Goal: Task Accomplishment & Management: Manage account settings

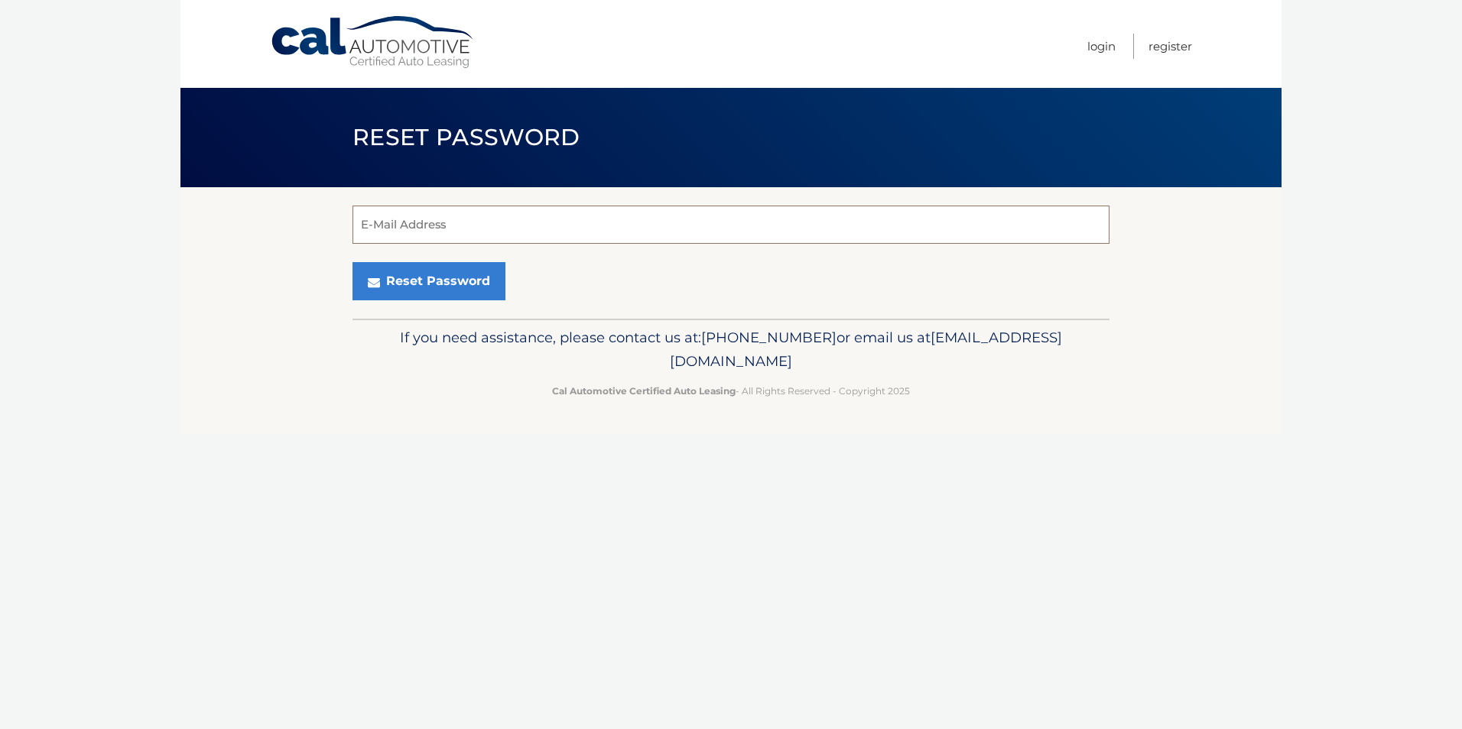
click at [393, 227] on input "E-Mail Address" at bounding box center [730, 225] width 757 height 38
type input "[EMAIL_ADDRESS][DOMAIN_NAME]"
click at [434, 289] on button "Reset Password" at bounding box center [428, 281] width 153 height 38
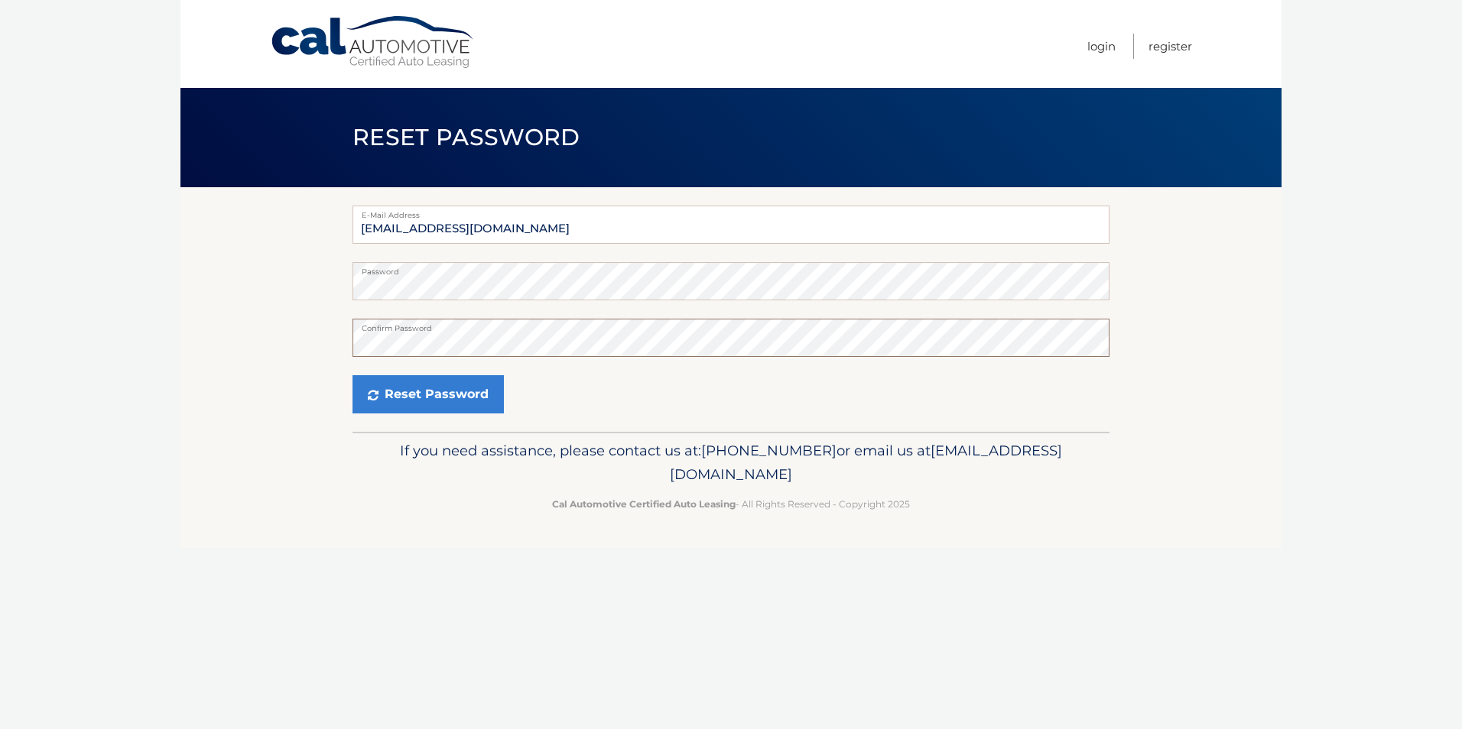
click at [352, 375] on button "Reset Password" at bounding box center [427, 394] width 151 height 38
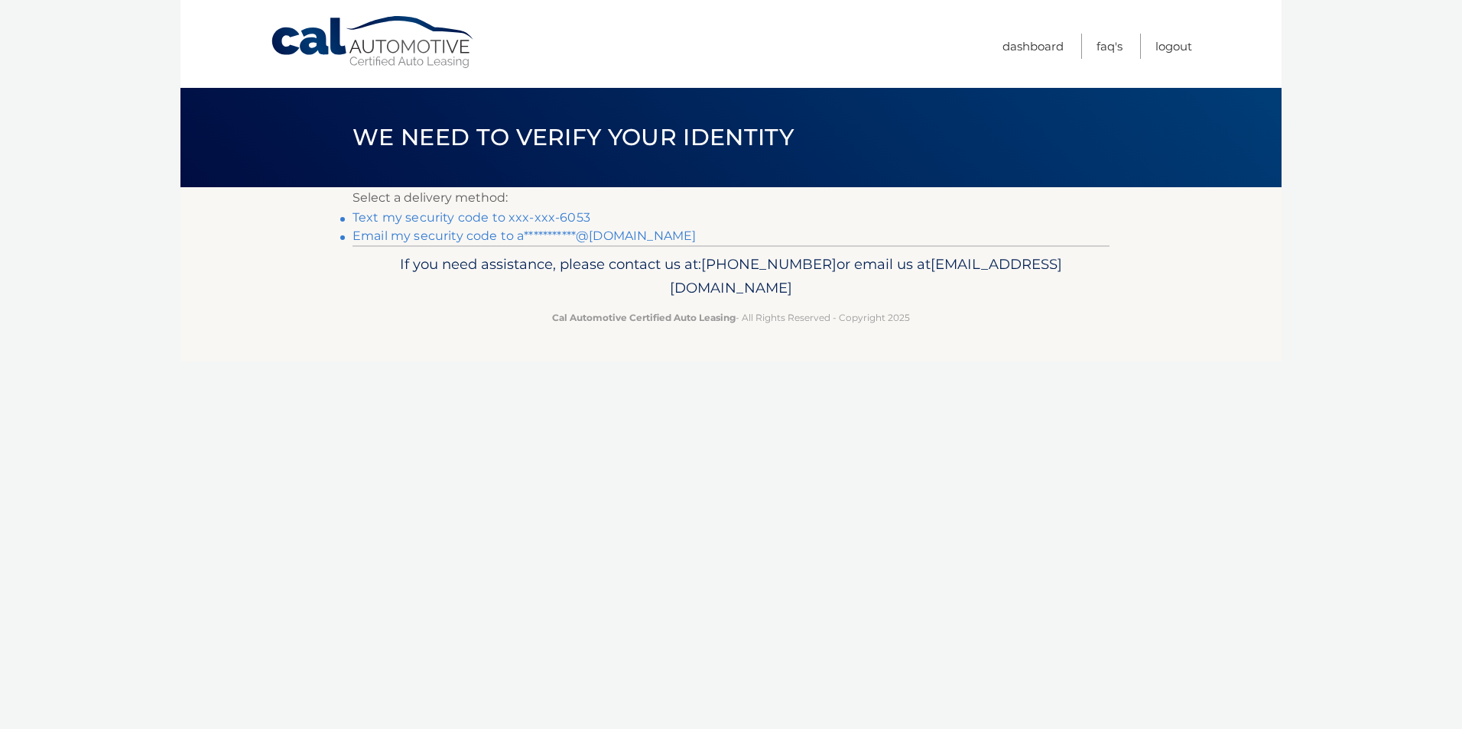
click at [553, 216] on link "Text my security code to xxx-xxx-6053" at bounding box center [471, 217] width 238 height 15
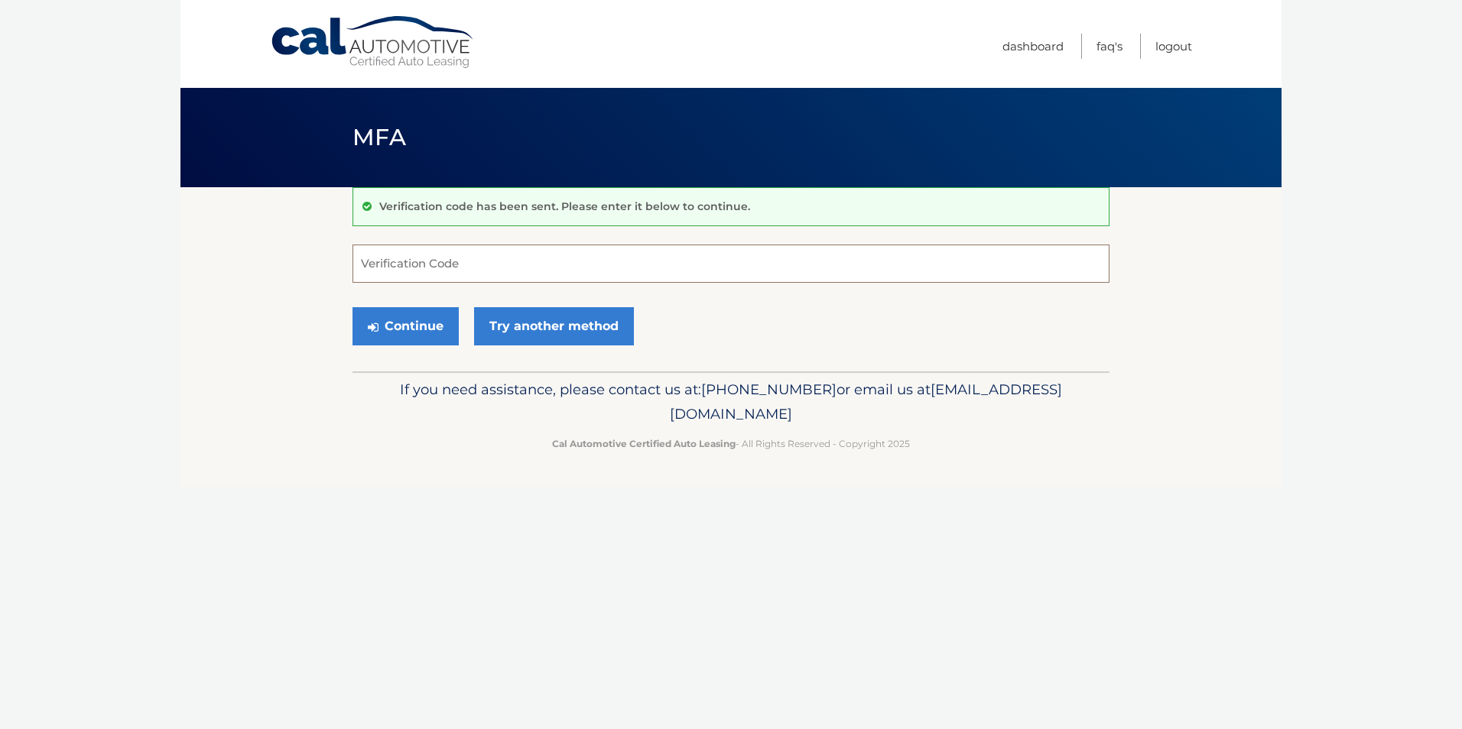
click at [368, 262] on input "Verification Code" at bounding box center [730, 264] width 757 height 38
type input "371776"
click at [352, 307] on button "Continue" at bounding box center [405, 326] width 106 height 38
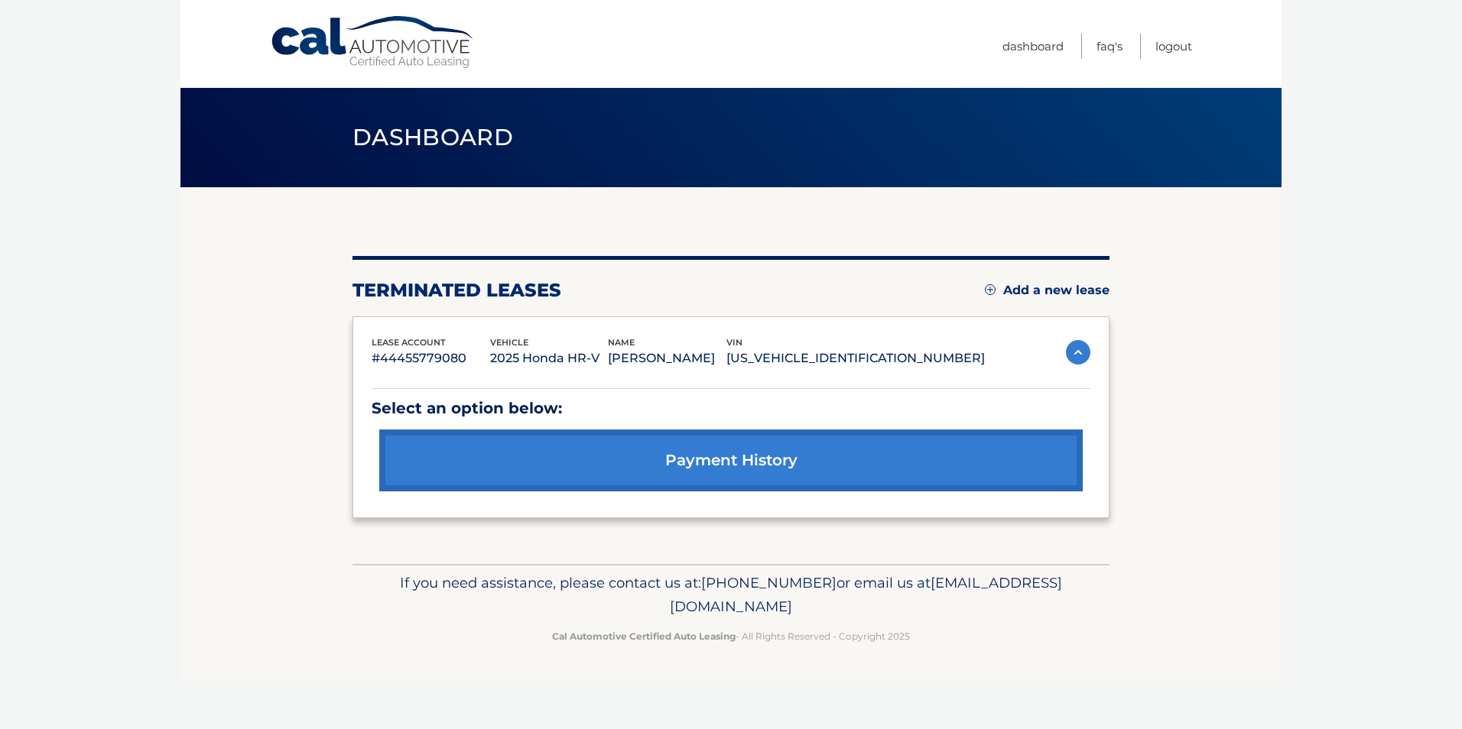
click at [1020, 283] on link "Add a new lease" at bounding box center [1047, 290] width 125 height 15
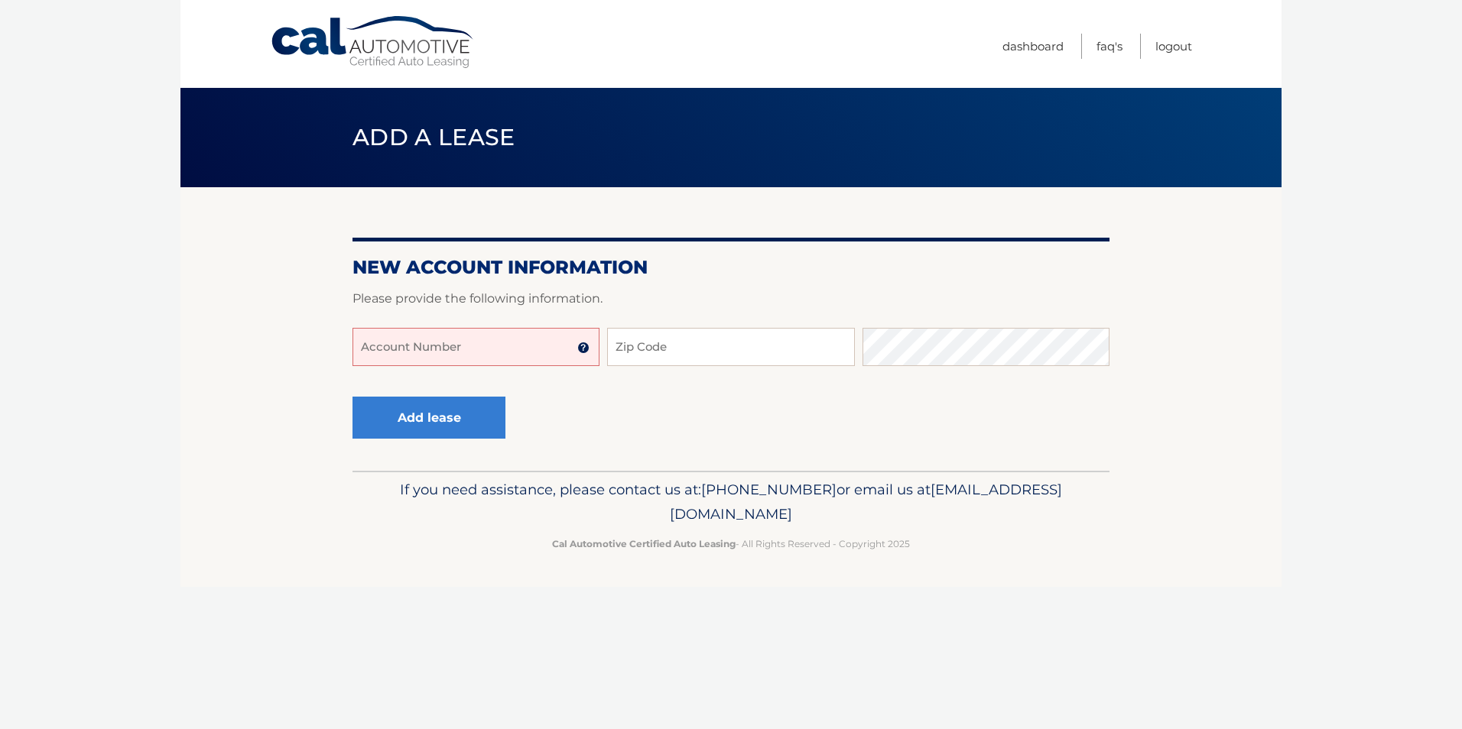
click at [517, 346] on input "Account Number" at bounding box center [475, 347] width 247 height 38
click at [437, 346] on input "Account Number" at bounding box center [475, 347] width 247 height 38
click at [459, 349] on input "Account Number" at bounding box center [475, 347] width 247 height 38
type input "44455976420"
click at [680, 351] on input "Zip Code" at bounding box center [730, 347] width 247 height 38
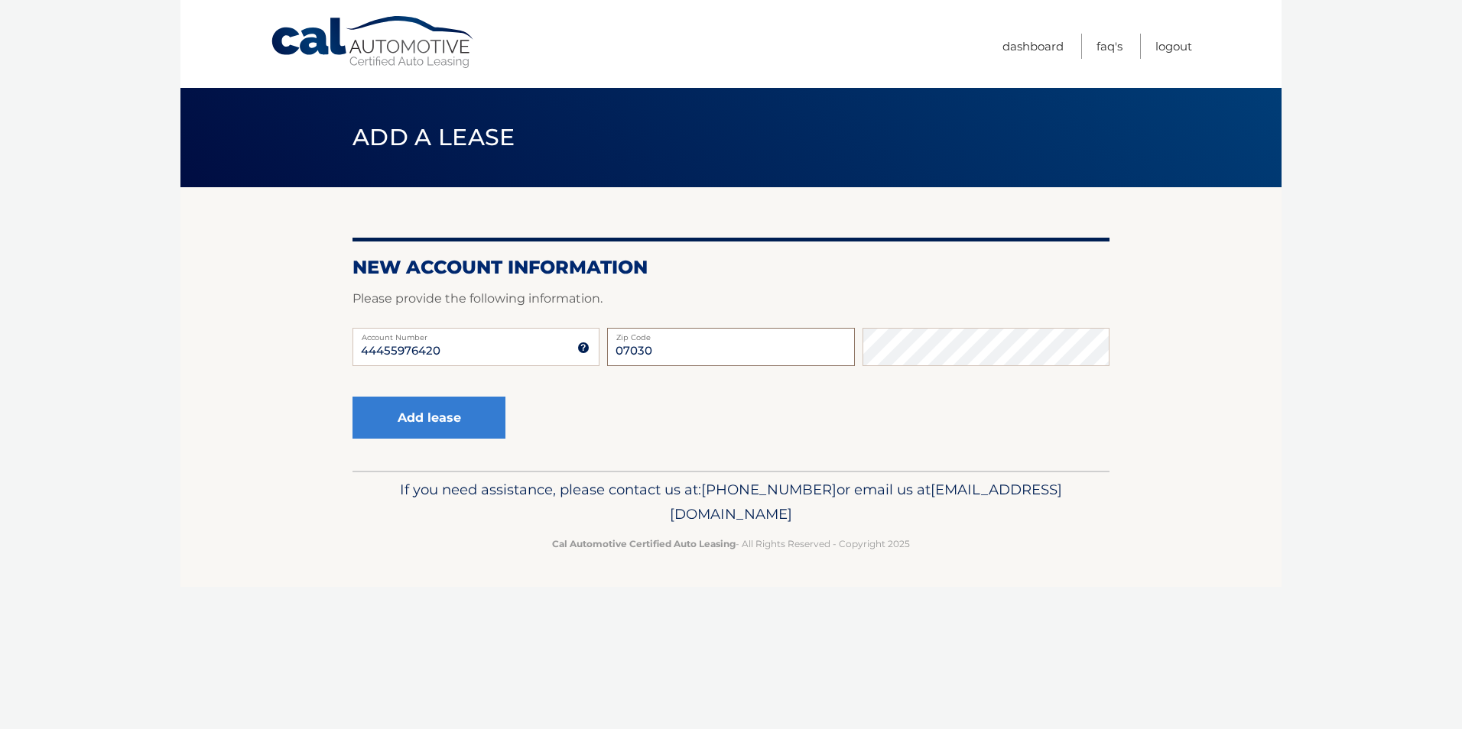
type input "07030"
click at [436, 420] on button "Add lease" at bounding box center [428, 418] width 153 height 42
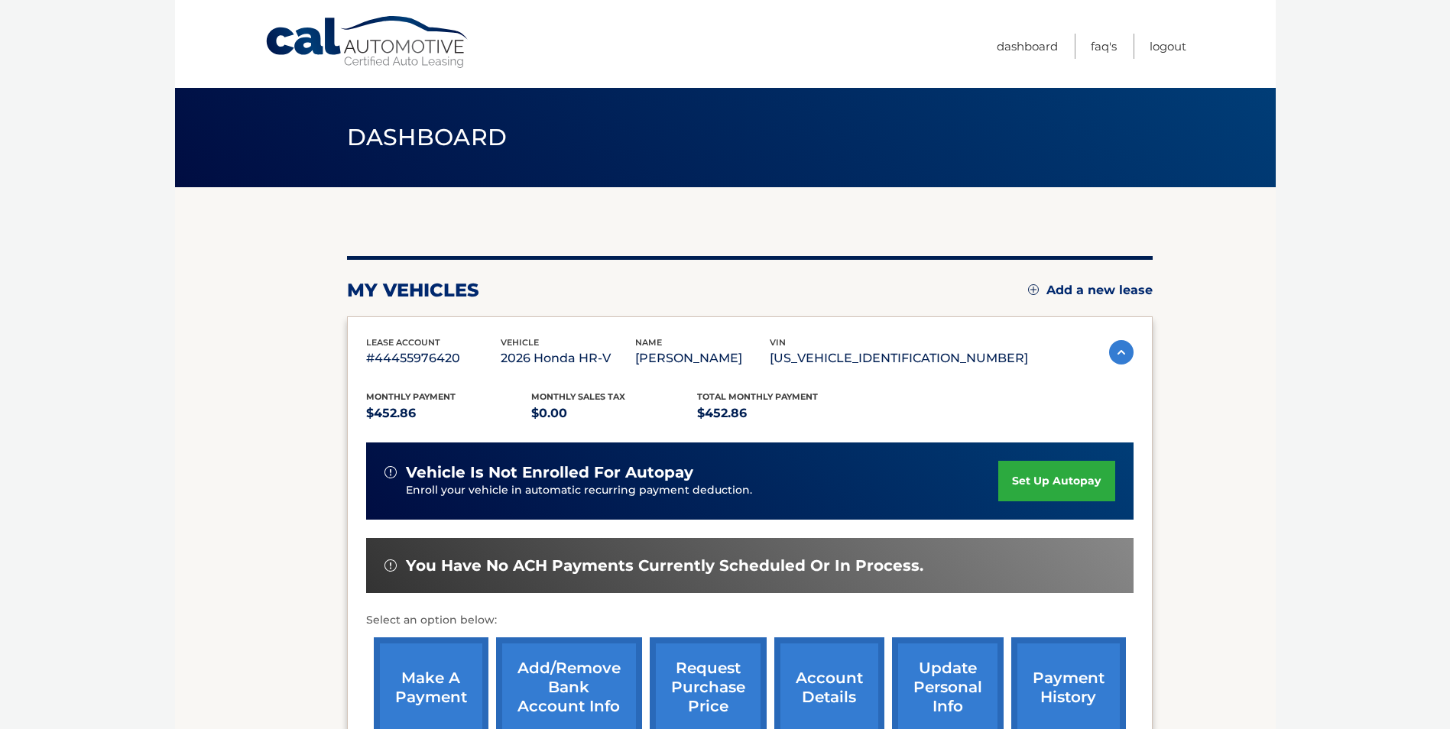
click at [1047, 489] on link "set up autopay" at bounding box center [1056, 481] width 116 height 41
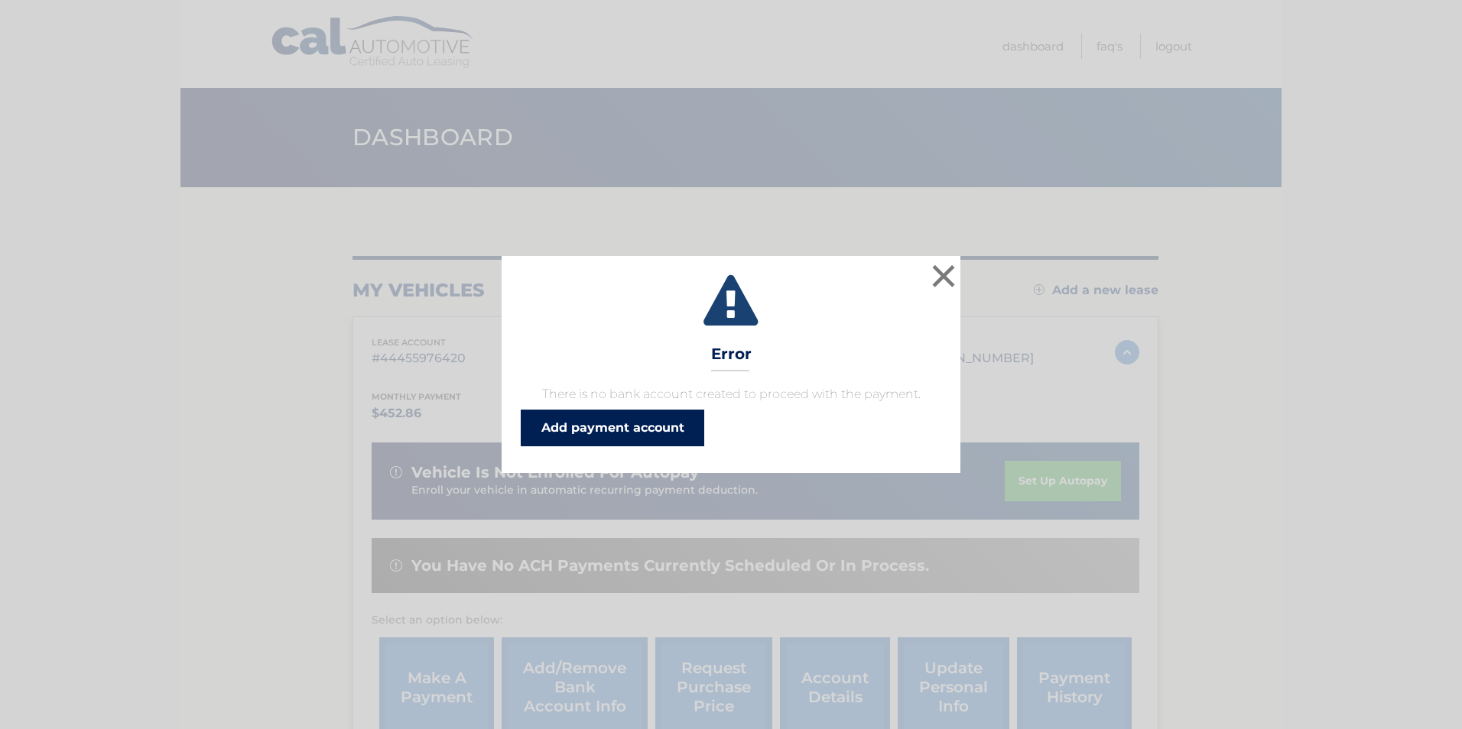
click at [601, 428] on link "Add payment account" at bounding box center [612, 428] width 183 height 37
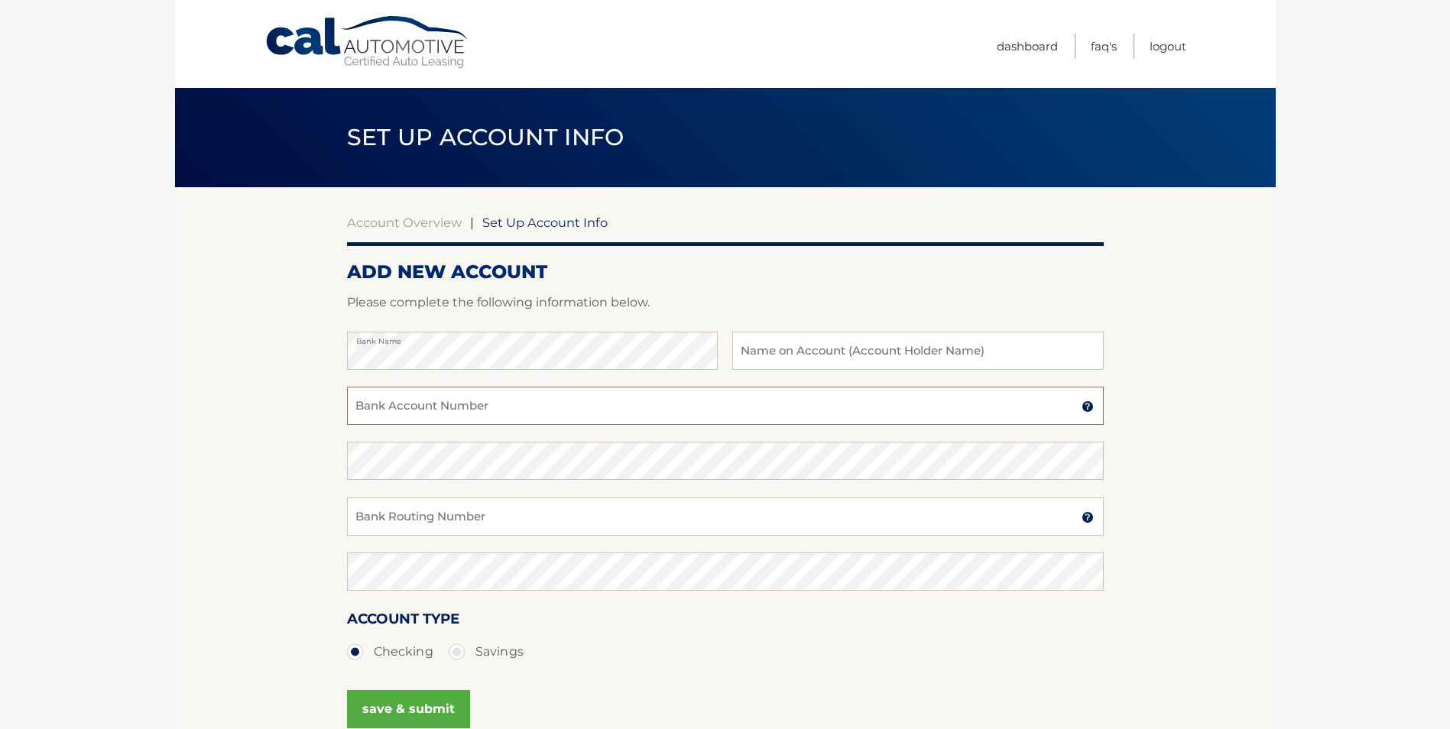
click at [443, 401] on input "Bank Account Number" at bounding box center [725, 406] width 757 height 38
drag, startPoint x: 445, startPoint y: 414, endPoint x: 384, endPoint y: 405, distance: 61.7
click at [339, 423] on section "Account Overview | Set Up Account Info ADD NEW ACCOUNT Please complete the foll…" at bounding box center [725, 478] width 1101 height 583
type input "4336883809"
click at [389, 515] on input "Bank Routing Number" at bounding box center [725, 517] width 757 height 38
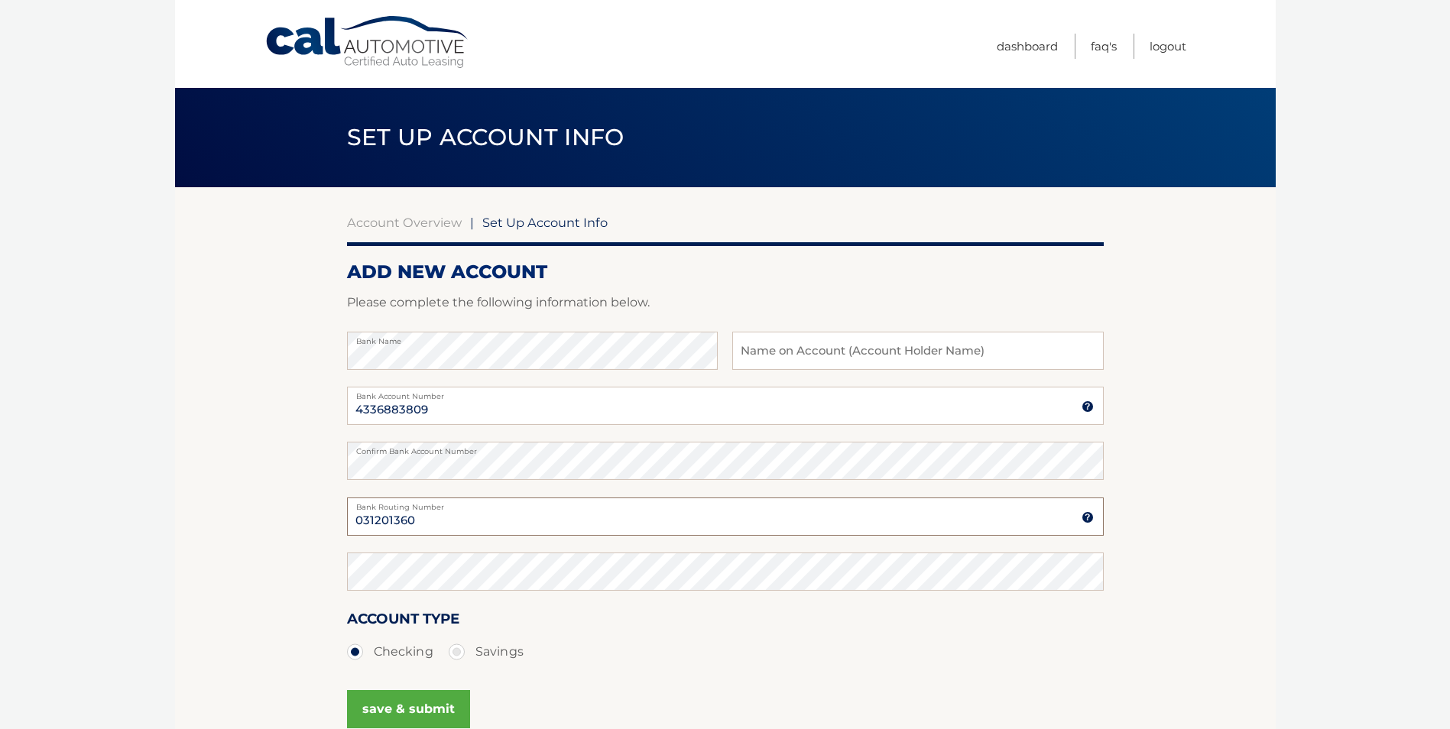
drag, startPoint x: 434, startPoint y: 512, endPoint x: 340, endPoint y: 524, distance: 94.7
click at [331, 522] on section "Account Overview | Set Up Account Info ADD NEW ACCOUNT Please complete the foll…" at bounding box center [725, 478] width 1101 height 583
type input "031201360"
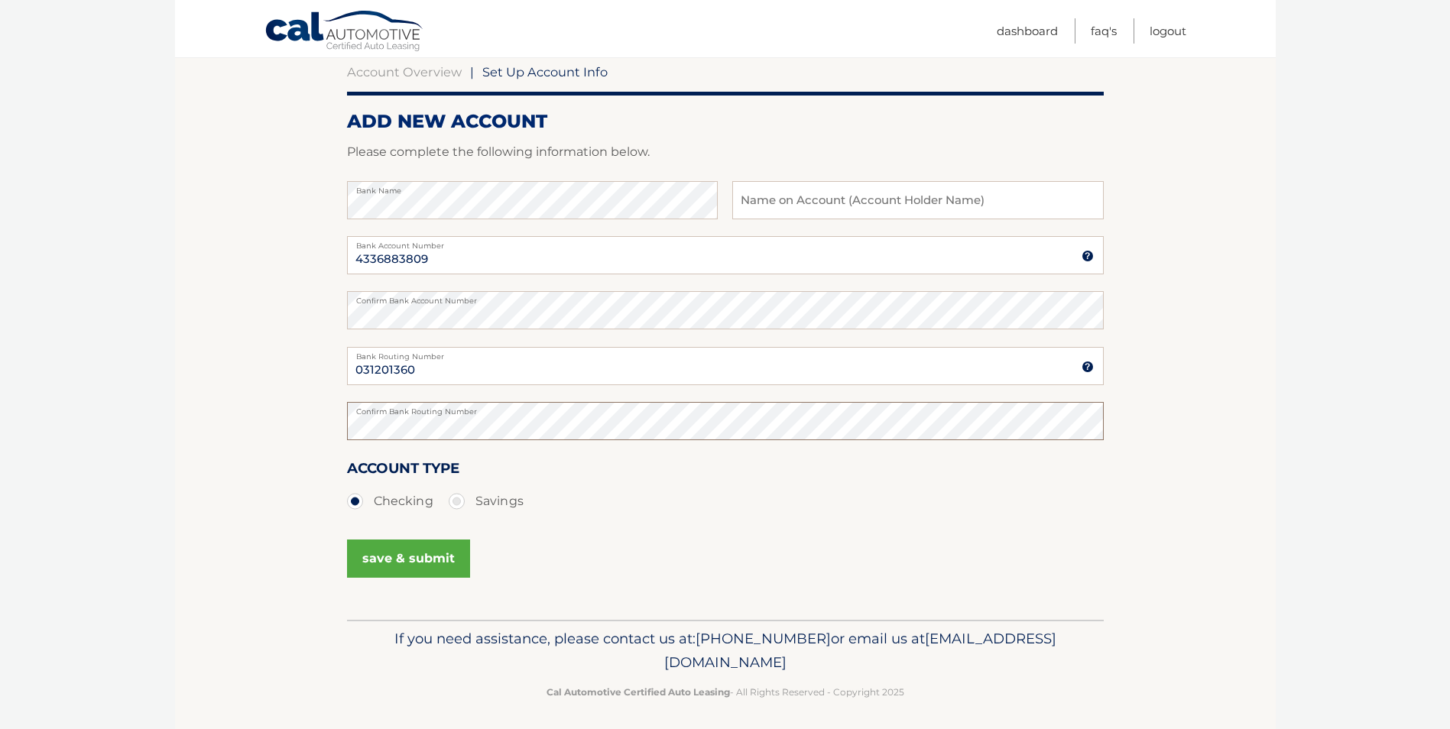
scroll to position [157, 0]
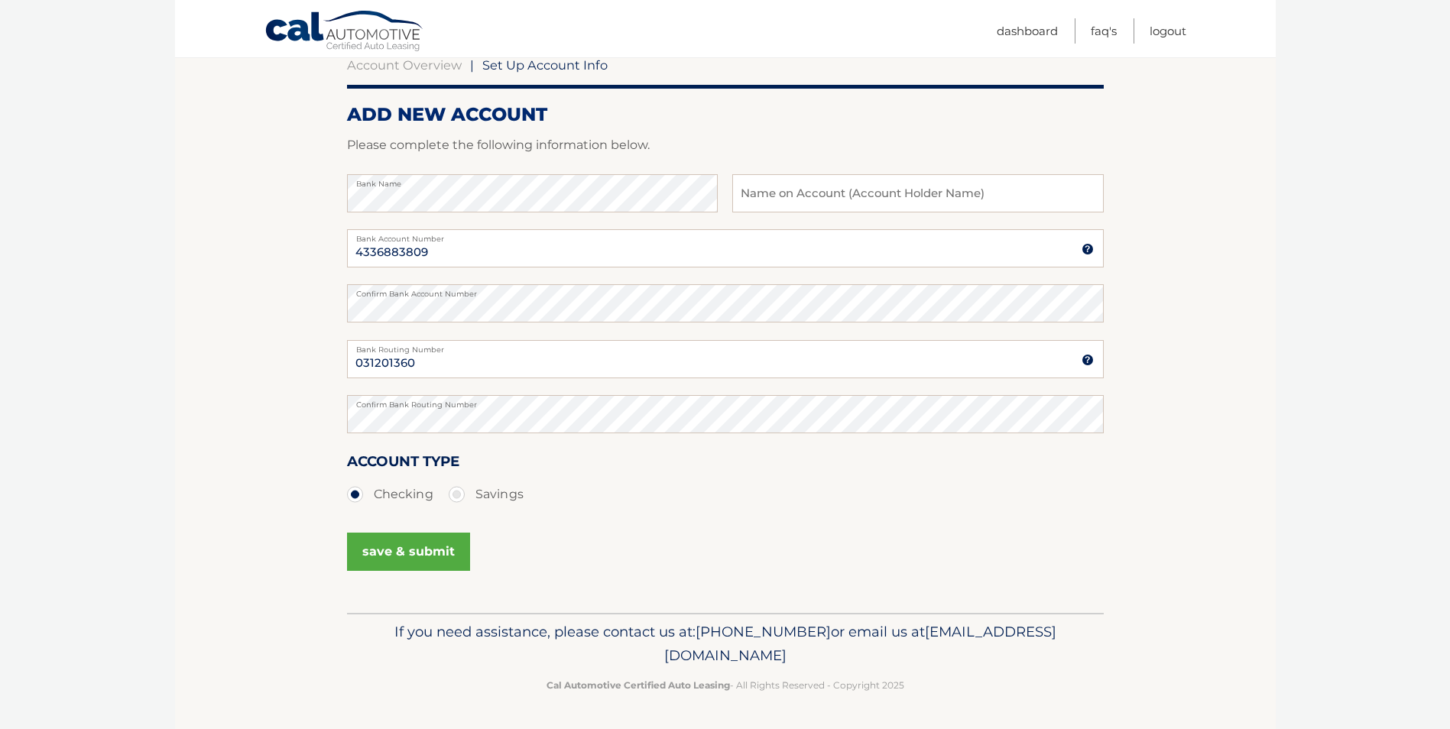
click at [421, 550] on button "save & submit" at bounding box center [408, 552] width 123 height 38
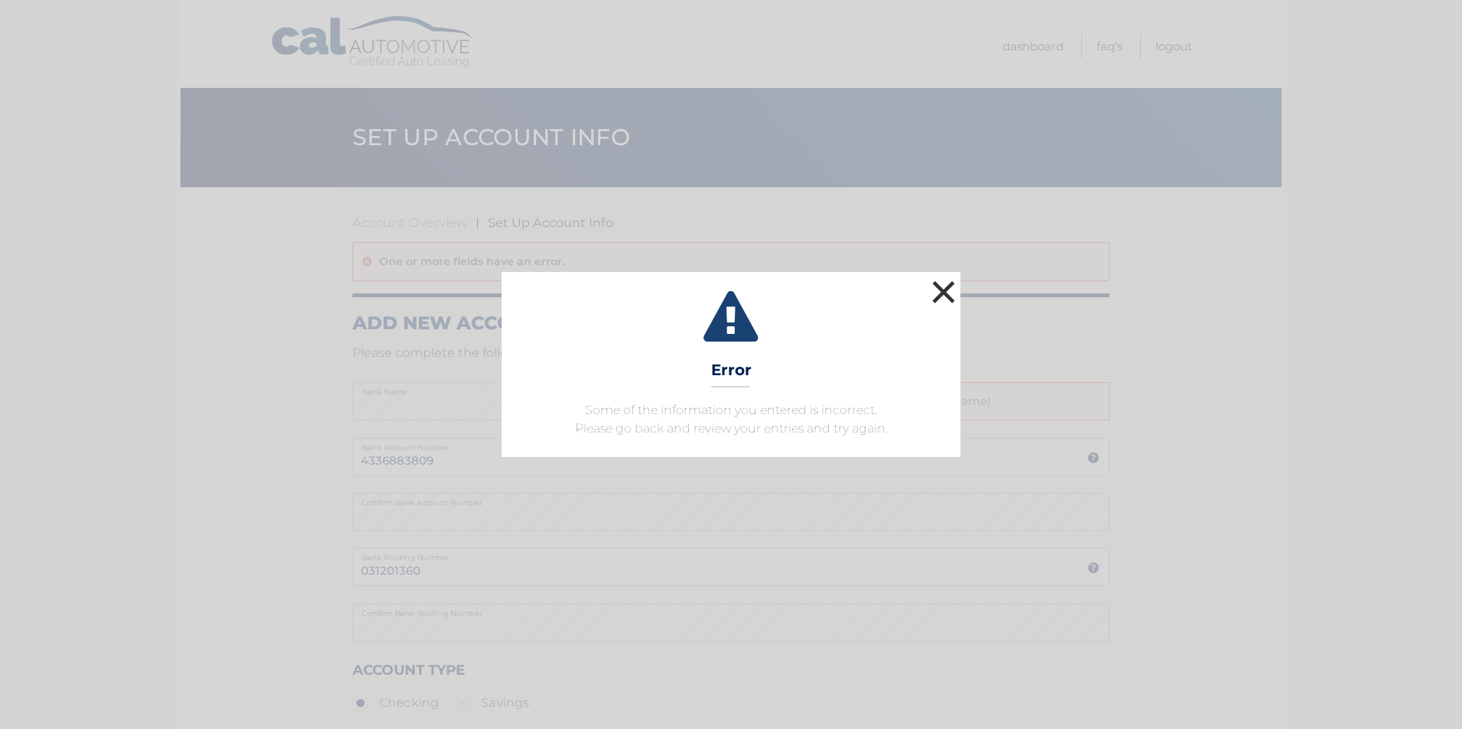
click at [940, 303] on button "×" at bounding box center [943, 292] width 31 height 31
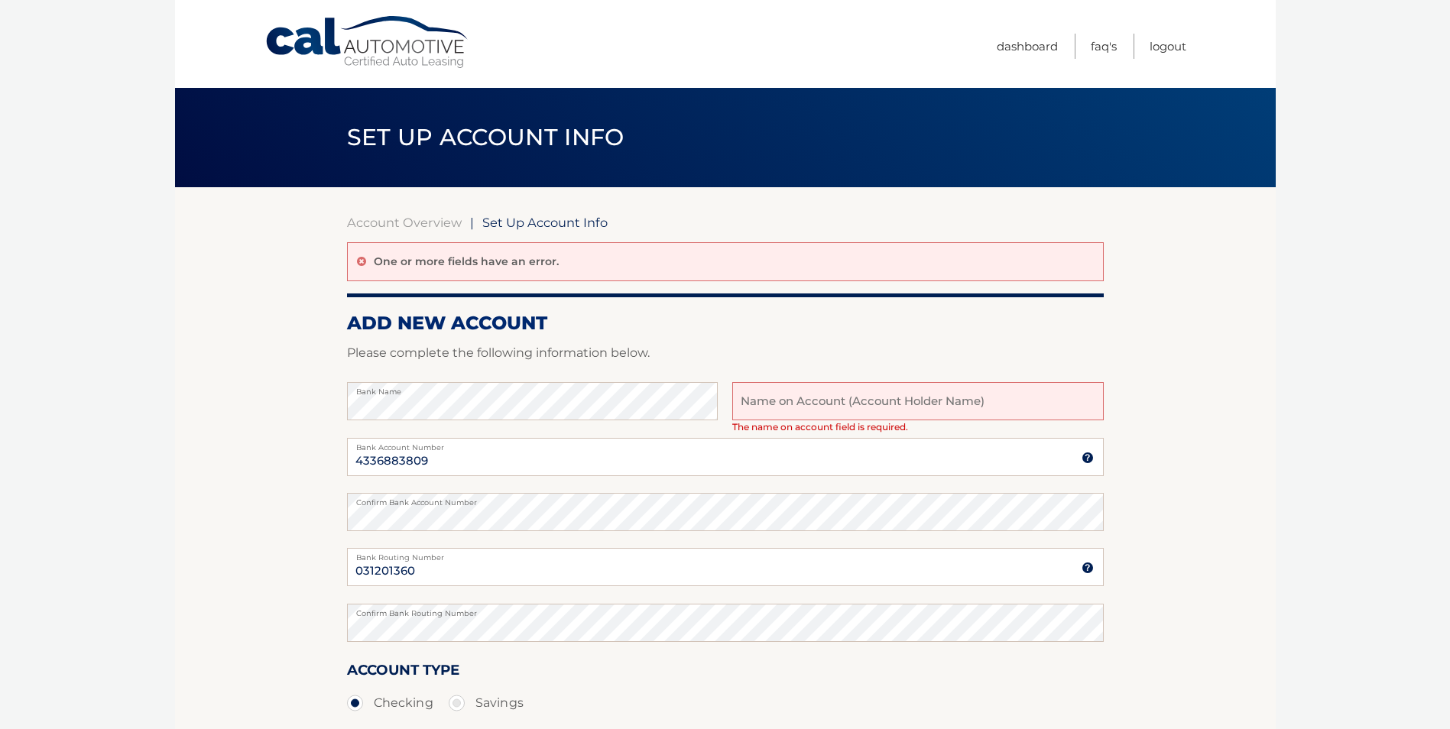
click at [745, 406] on input "text" at bounding box center [917, 401] width 371 height 38
type input "Aileen Hudak"
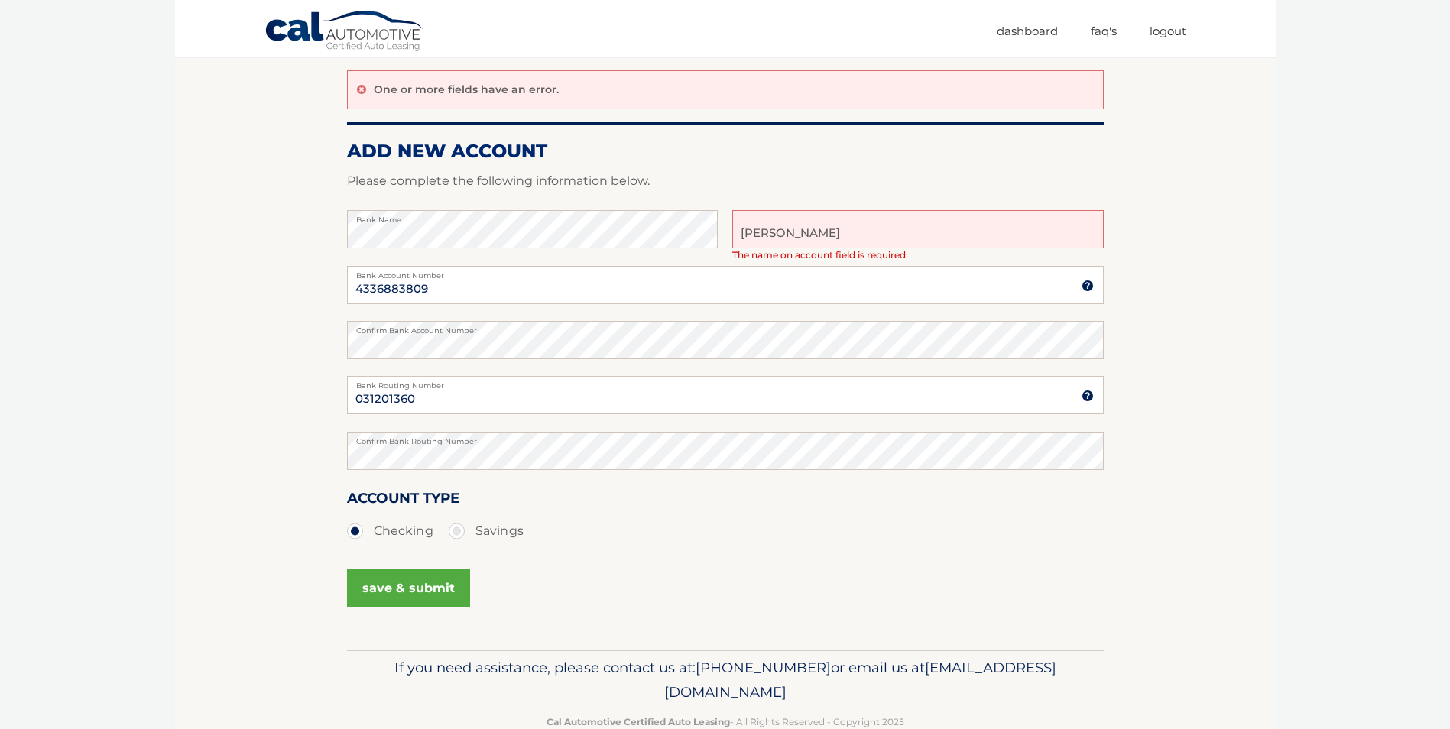
scroll to position [209, 0]
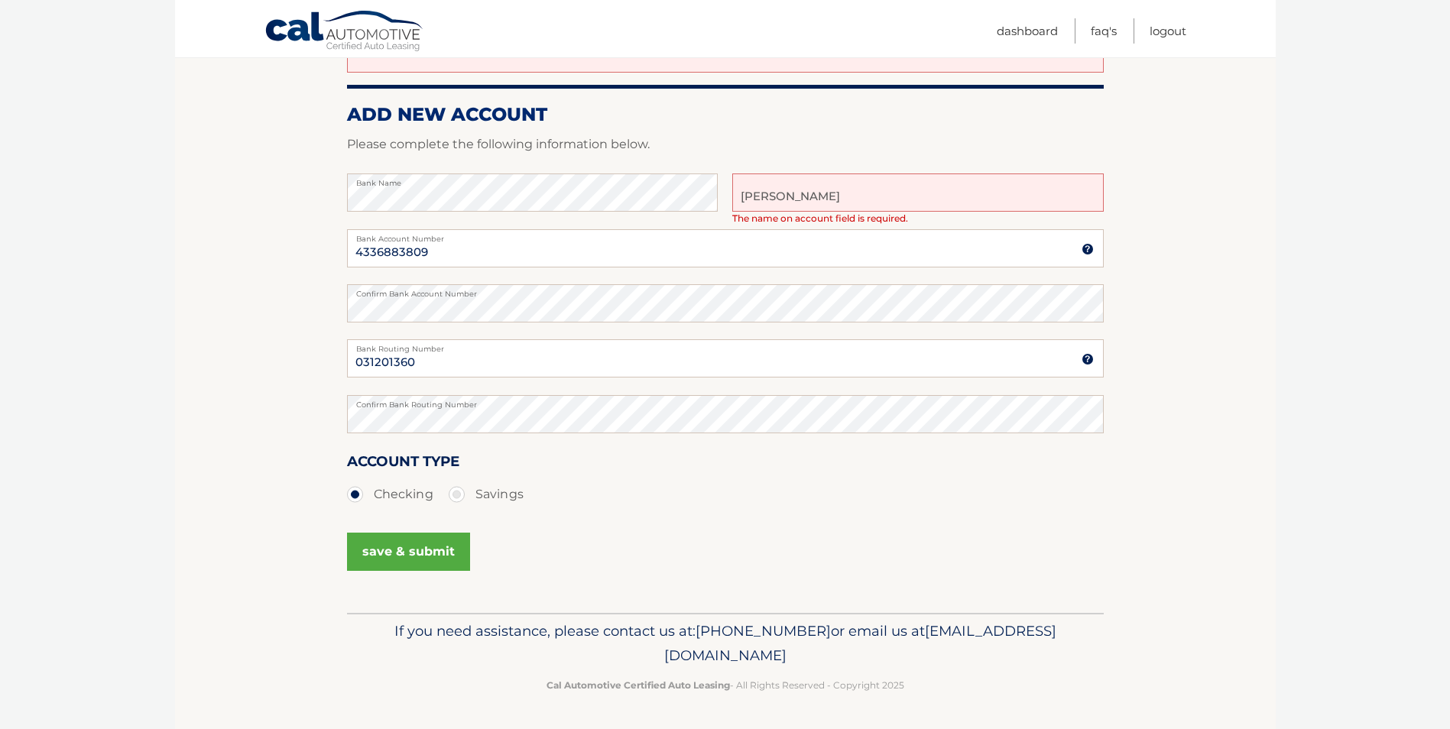
click at [420, 540] on button "save & submit" at bounding box center [408, 552] width 123 height 38
click at [423, 554] on button "save & submit" at bounding box center [408, 552] width 123 height 38
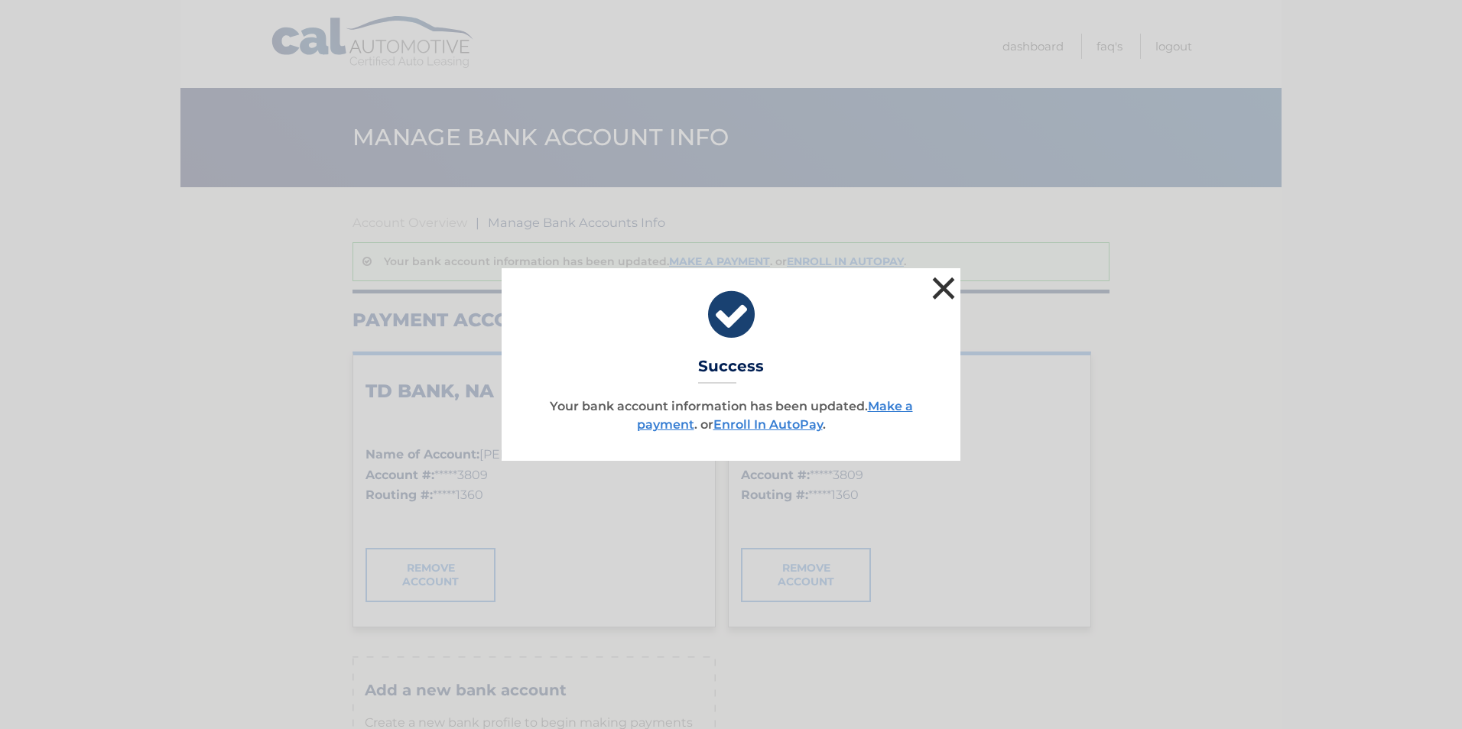
click at [938, 287] on button "×" at bounding box center [943, 288] width 31 height 31
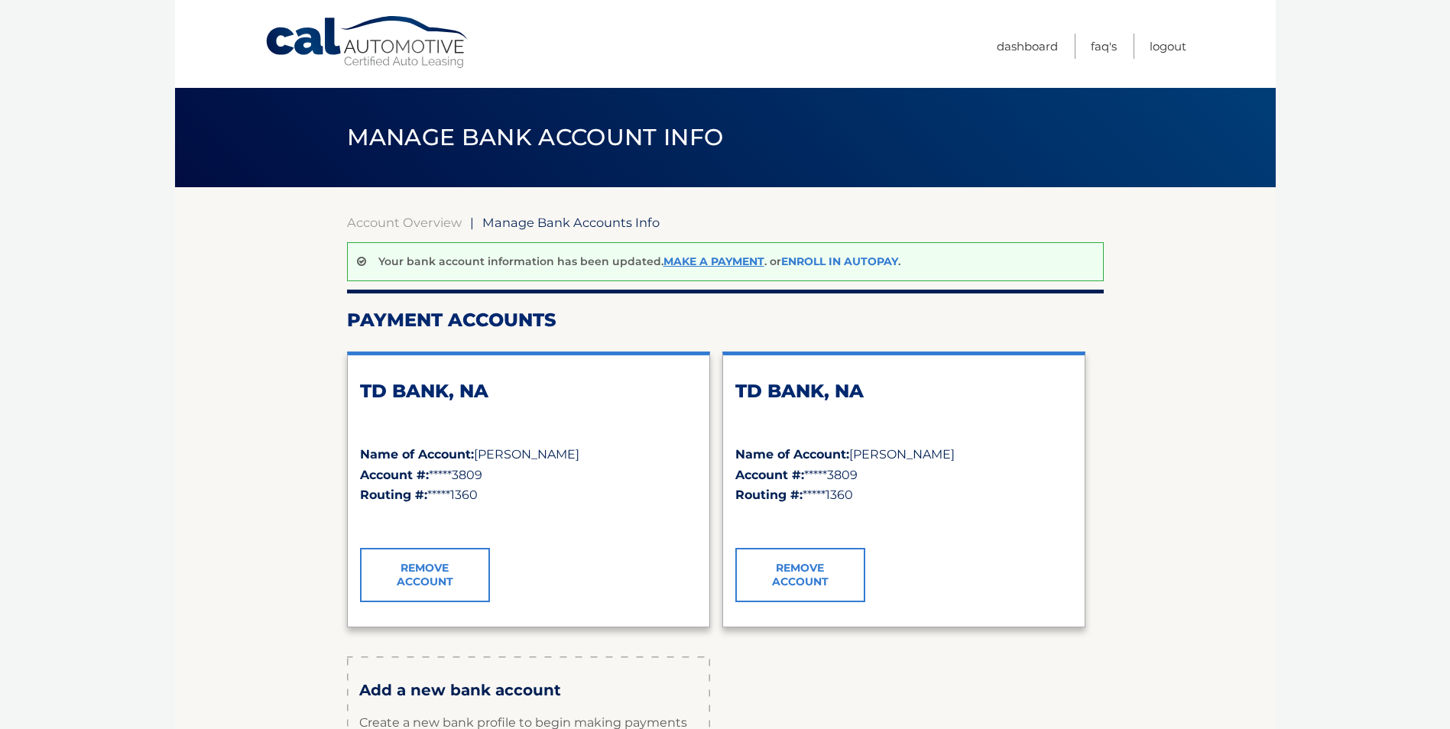
click at [828, 265] on link "Enroll In AutoPay" at bounding box center [839, 262] width 117 height 14
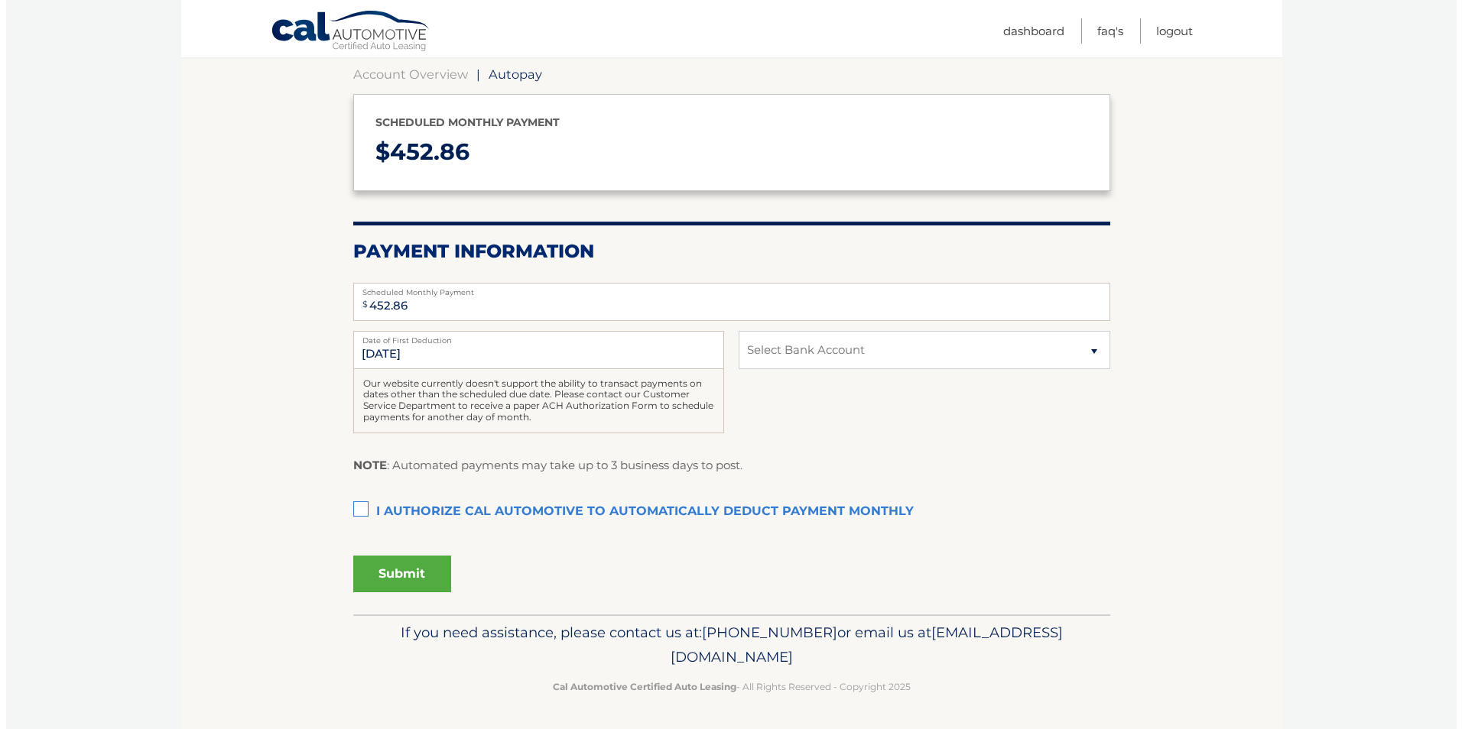
scroll to position [149, 0]
click at [1087, 354] on select "Select Bank Account Checking TD BANK, NA *****3809 Checking TD BANK, NA *****38…" at bounding box center [917, 349] width 371 height 38
select select "YTYwMDc1OGItZjBjYi00MjA4LTkwOWQtMGM1M2M1N2RlZDFl"
click at [732, 330] on select "Select Bank Account Checking TD BANK, NA *****3809 Checking TD BANK, NA *****38…" at bounding box center [917, 349] width 371 height 38
click at [351, 514] on label "I authorize cal automotive to automatically deduct payment monthly This checkbo…" at bounding box center [725, 511] width 757 height 31
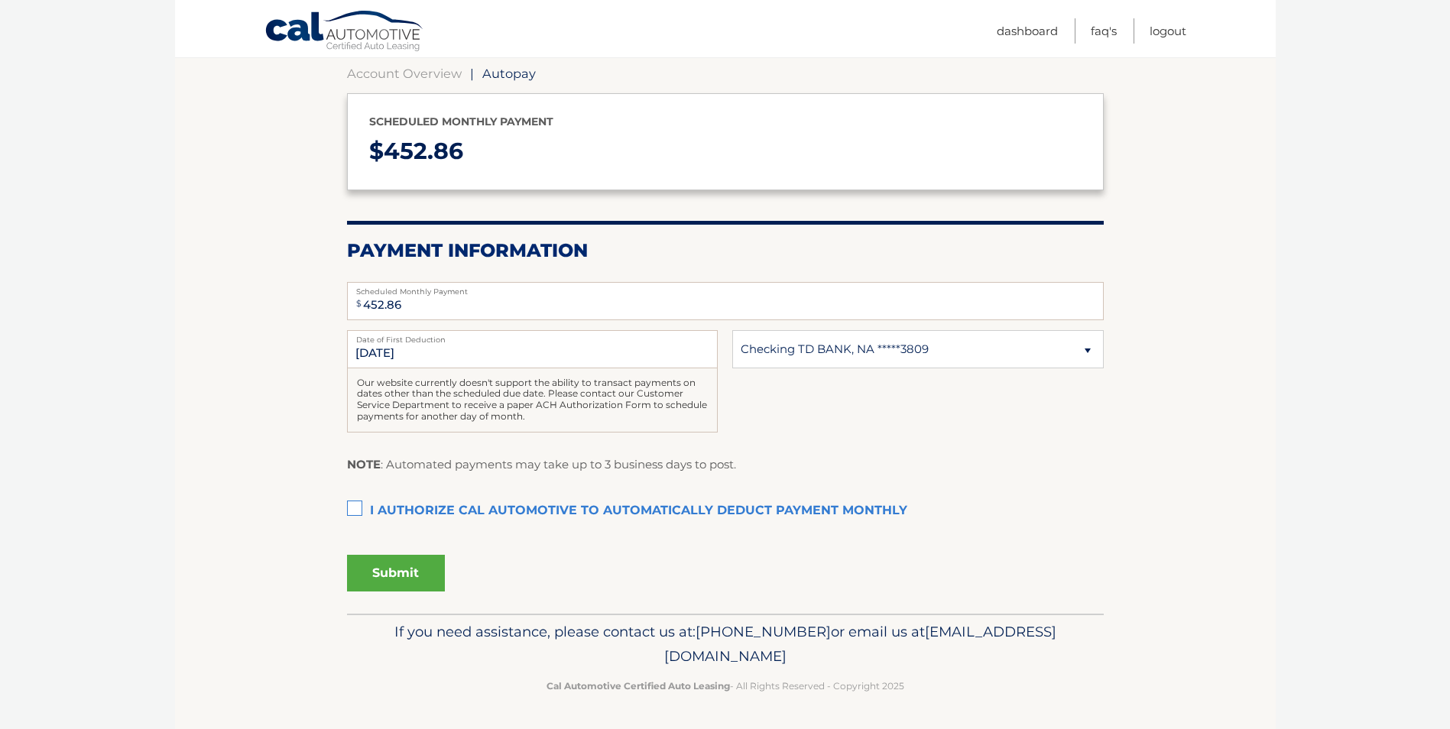
click at [0, 0] on input "I authorize cal automotive to automatically deduct payment monthly This checkbo…" at bounding box center [0, 0] width 0 height 0
click at [400, 575] on button "Submit" at bounding box center [396, 573] width 98 height 37
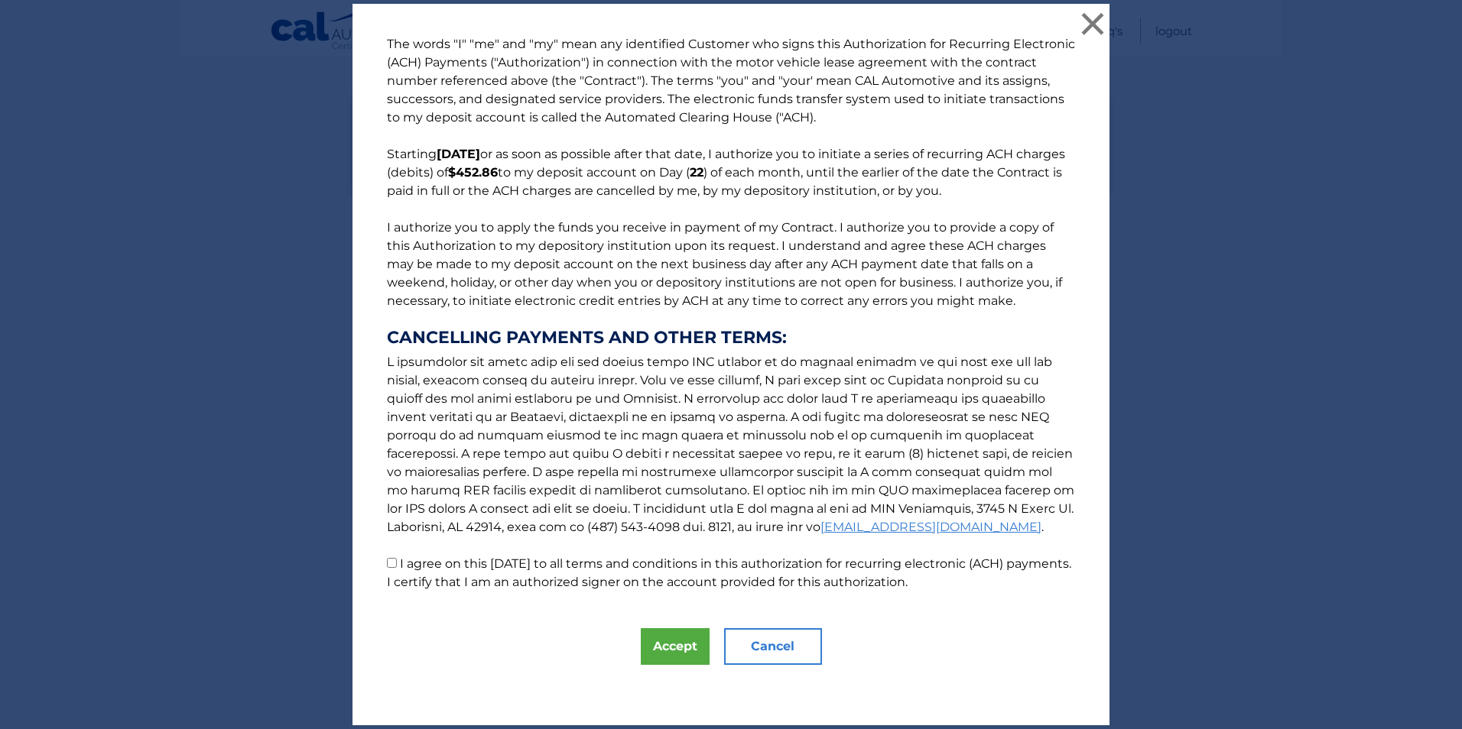
click at [387, 566] on input "I agree on this [DATE] to all terms and conditions in this authorization for re…" at bounding box center [392, 563] width 10 height 10
checkbox input "true"
click at [654, 638] on button "Accept" at bounding box center [675, 646] width 69 height 37
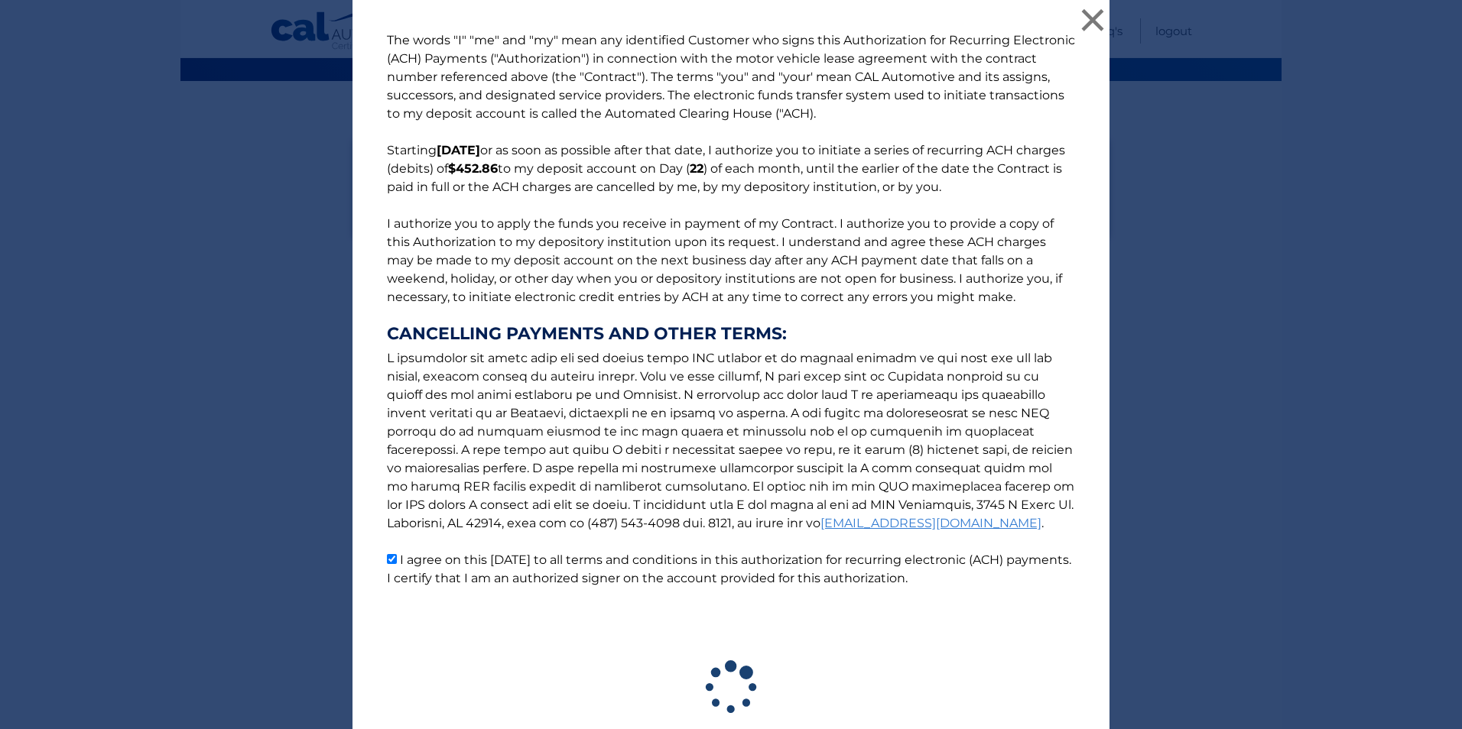
scroll to position [106, 0]
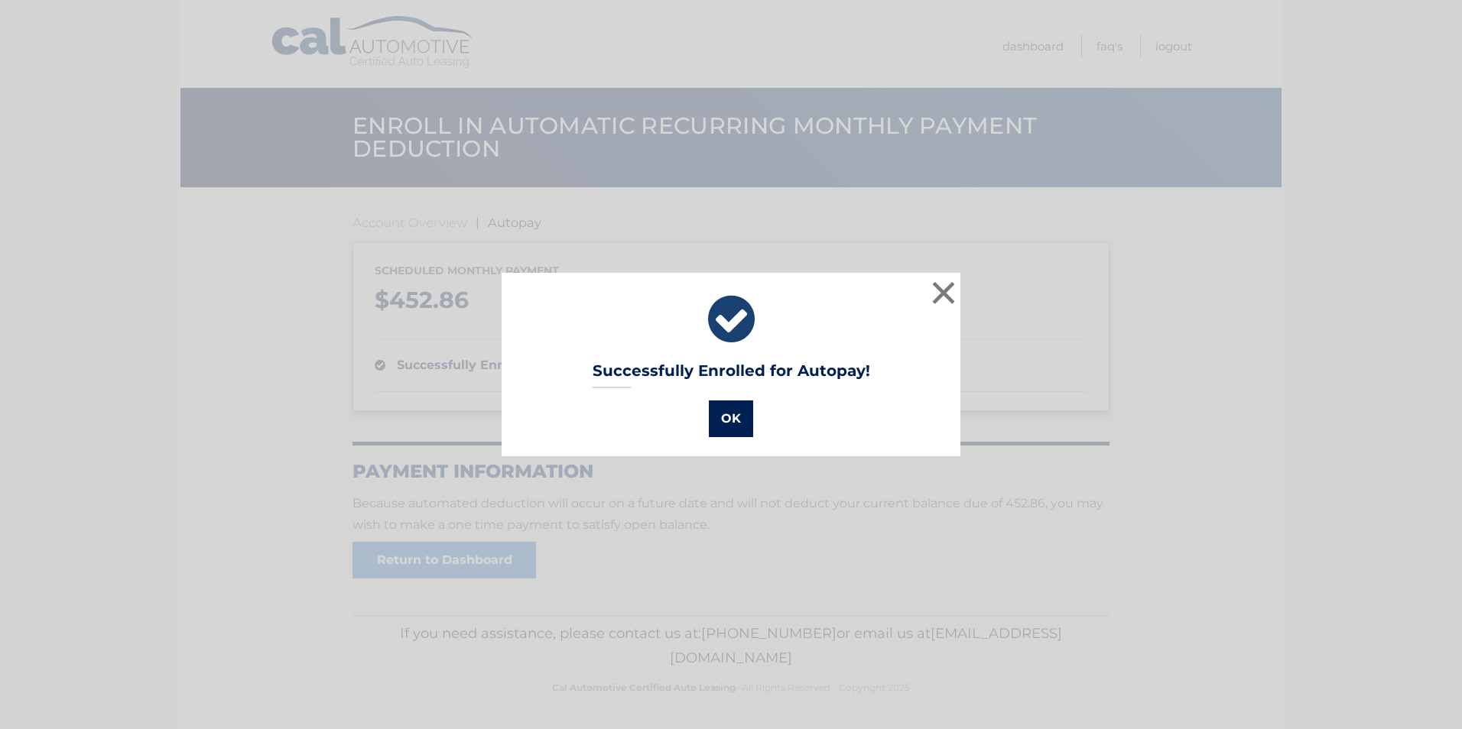
click at [726, 415] on button "OK" at bounding box center [731, 419] width 44 height 37
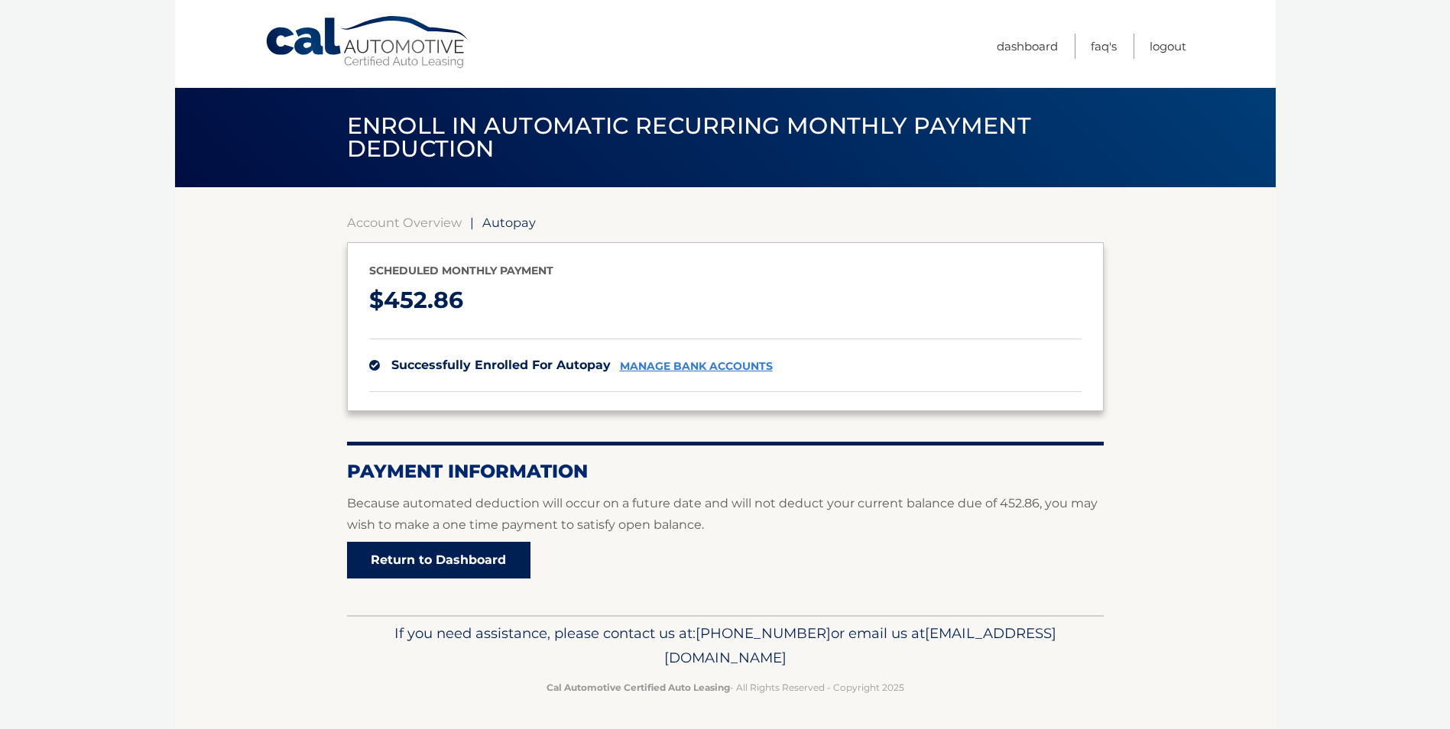
click at [402, 560] on link "Return to Dashboard" at bounding box center [438, 560] width 183 height 37
